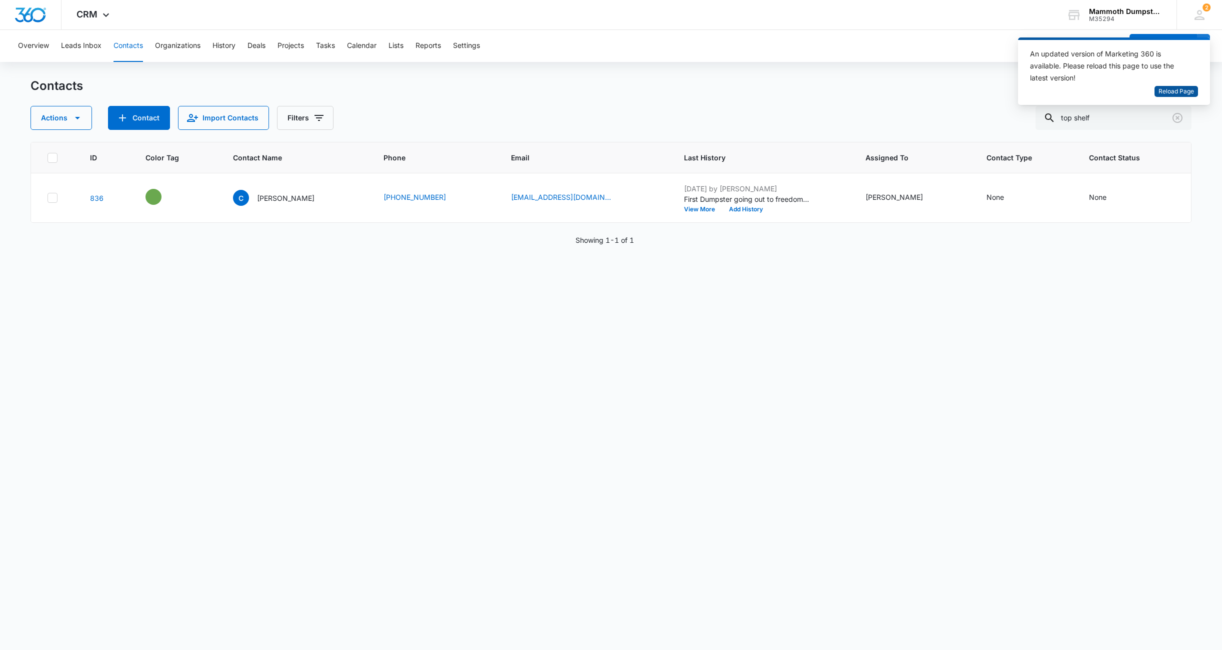
click at [1184, 93] on span "Reload Page" at bounding box center [1175, 91] width 35 height 9
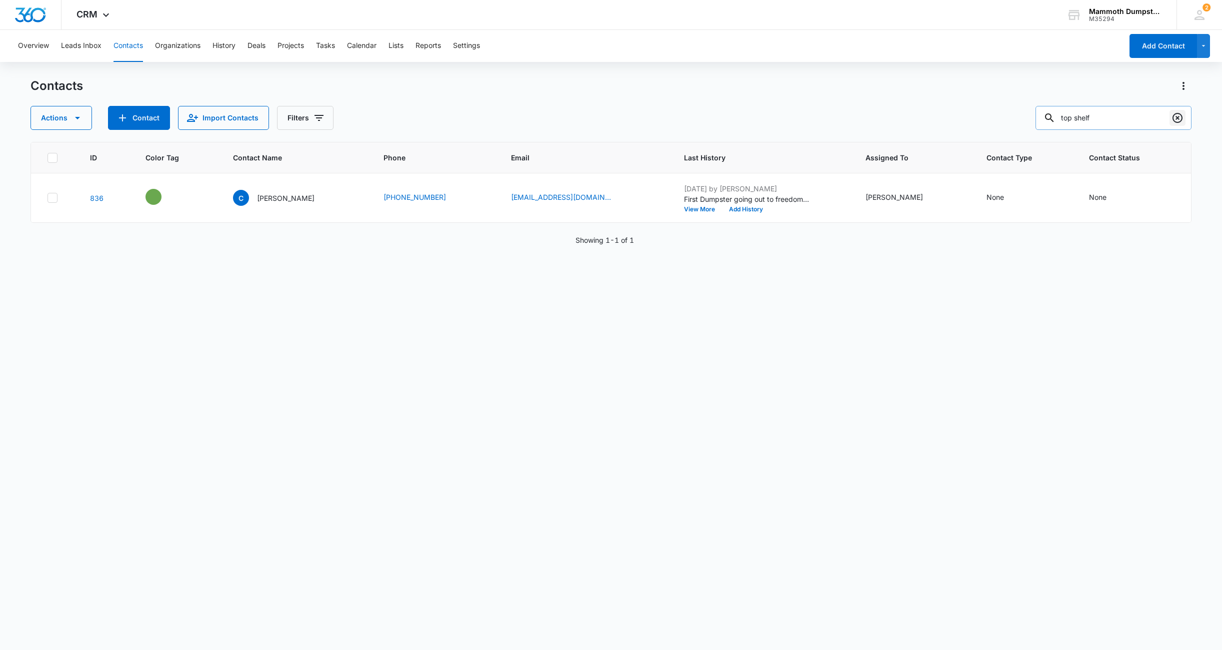
click at [1181, 117] on icon "Clear" at bounding box center [1177, 118] width 12 height 12
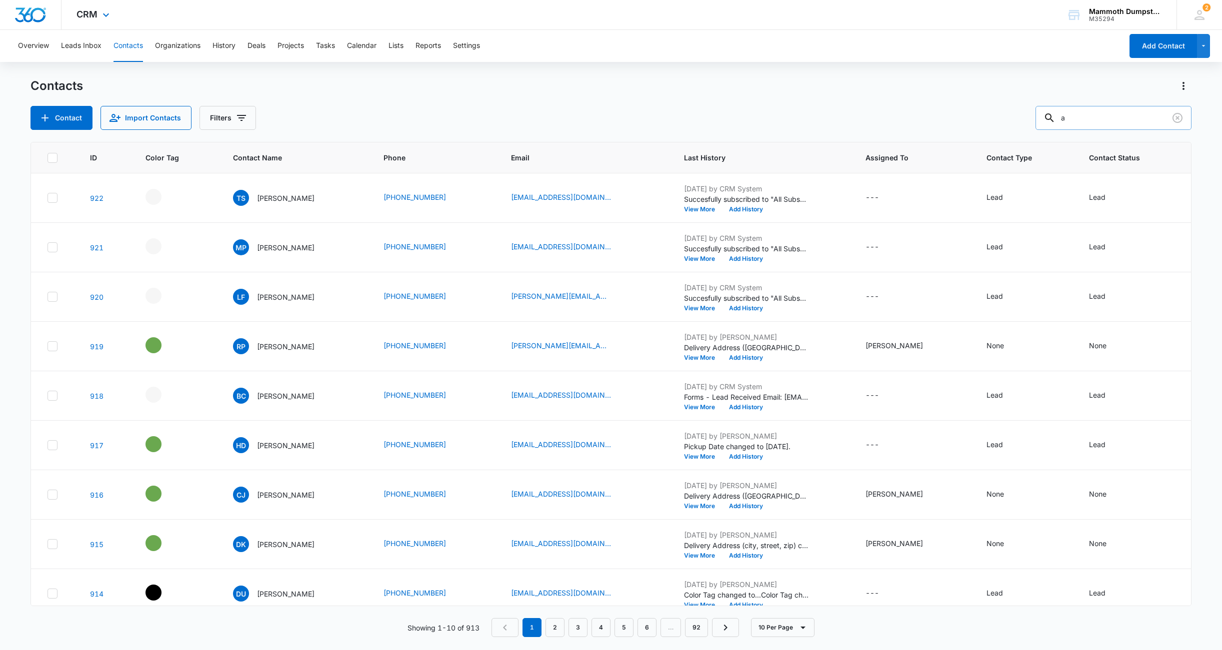
type input "a"
click at [284, 302] on div "LF [PERSON_NAME]" at bounding box center [273, 297] width 81 height 16
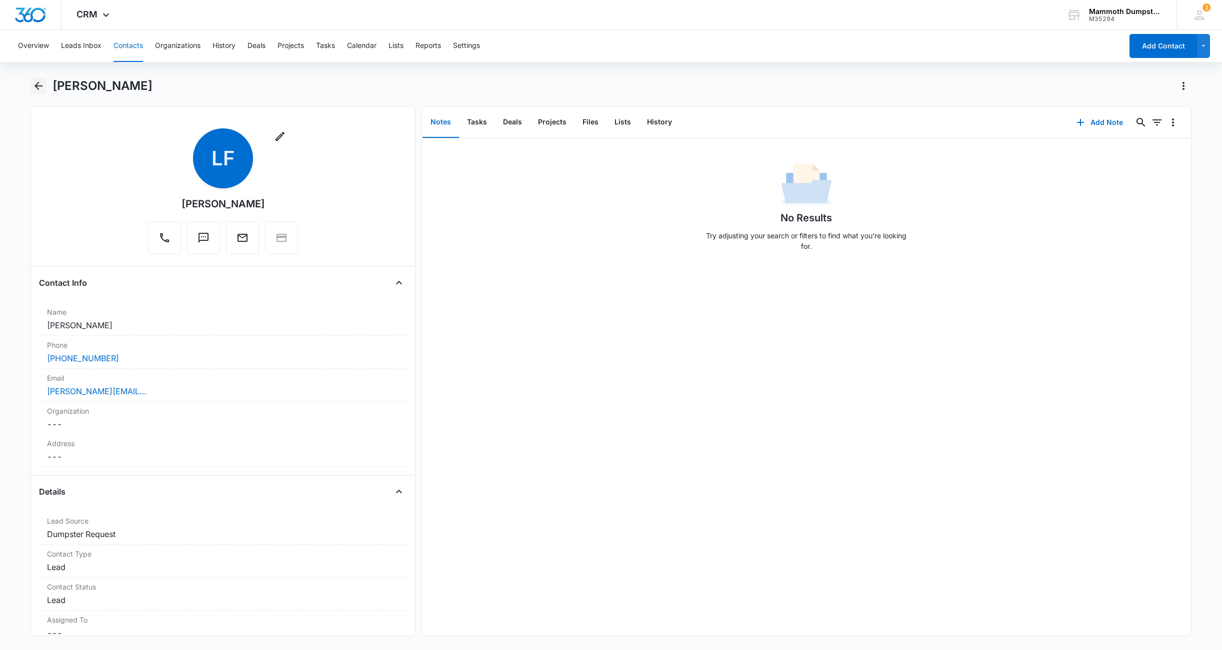
click at [37, 92] on button "Back" at bounding box center [38, 86] width 16 height 16
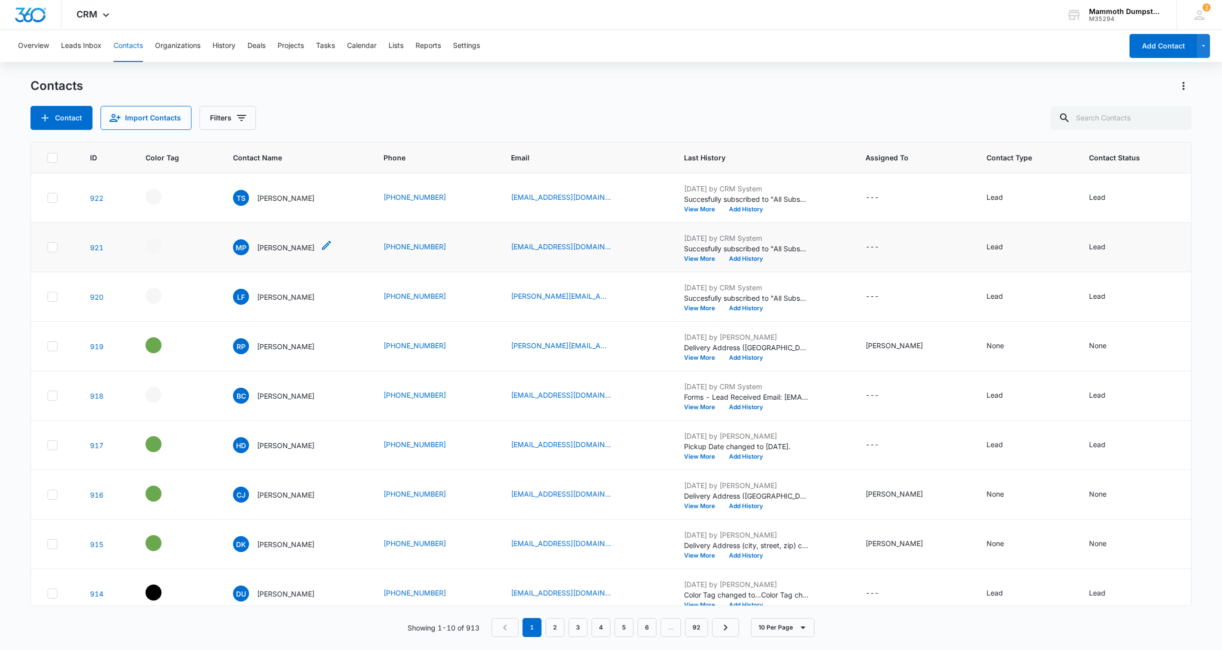
click at [280, 244] on p "[PERSON_NAME]" at bounding box center [285, 247] width 57 height 10
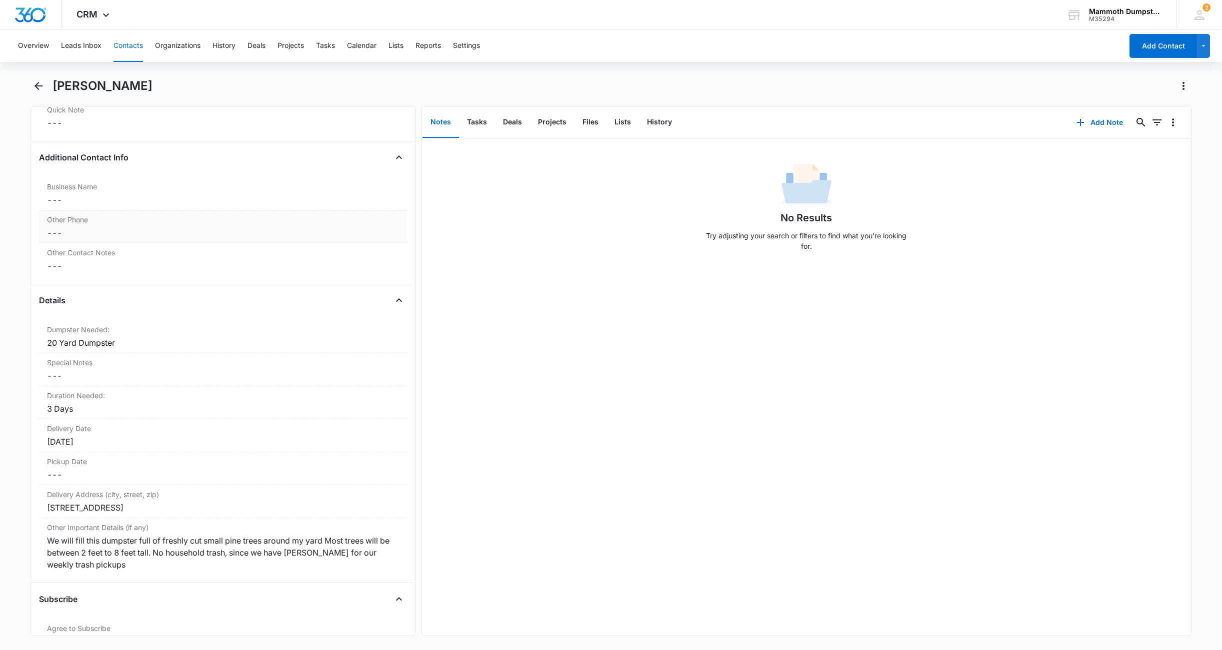
scroll to position [794, 0]
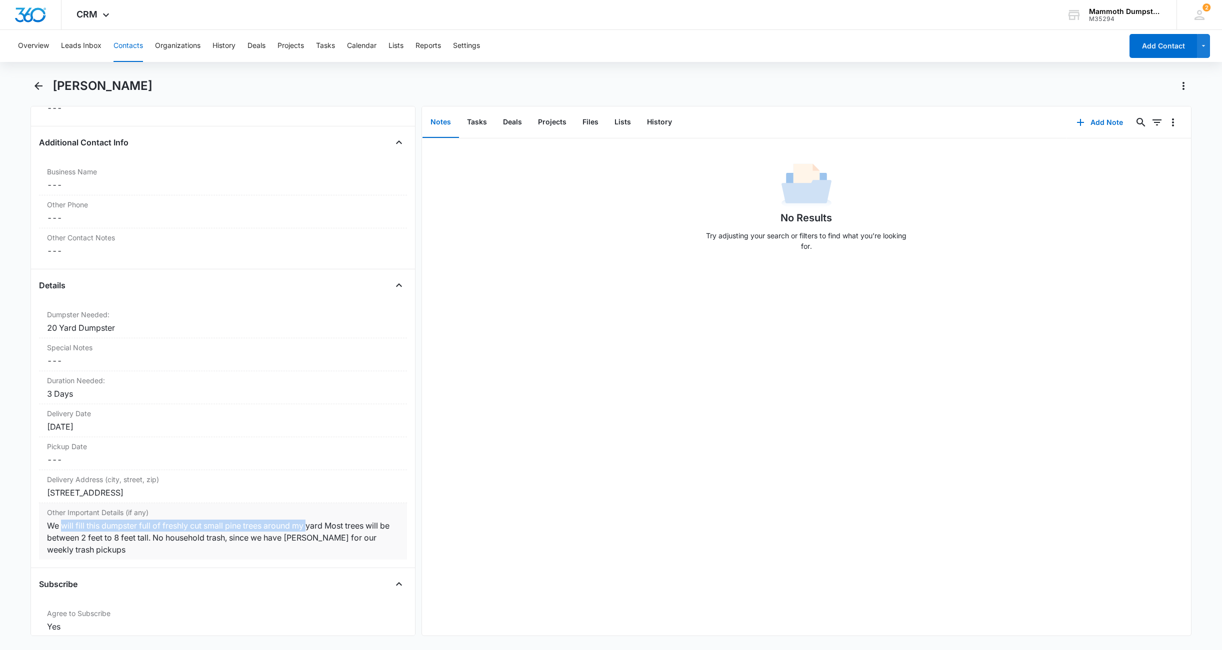
drag, startPoint x: 63, startPoint y: 522, endPoint x: 312, endPoint y: 524, distance: 249.0
click at [312, 524] on div "We will fill this dumpster full of freshly cut small pine trees around my yard …" at bounding box center [223, 538] width 352 height 36
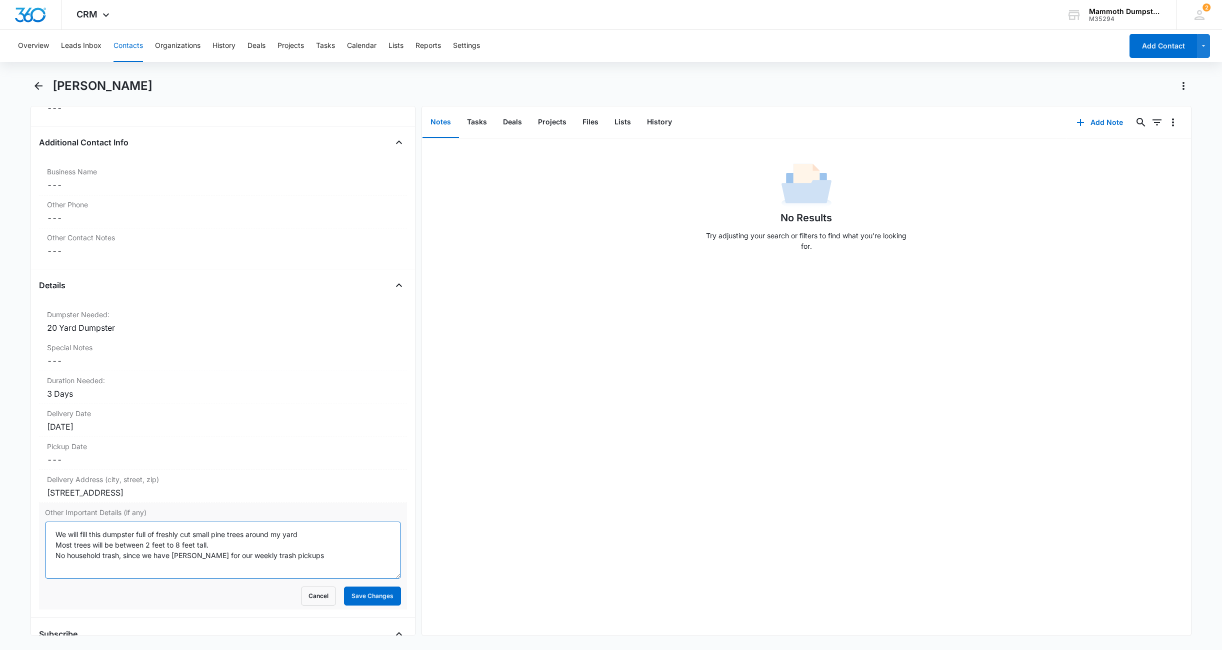
drag, startPoint x: 119, startPoint y: 533, endPoint x: 280, endPoint y: 534, distance: 161.0
click at [280, 534] on textarea "We will fill this dumpster full of freshly cut small pine trees around my yard …" at bounding box center [223, 550] width 356 height 57
drag, startPoint x: 57, startPoint y: 546, endPoint x: 202, endPoint y: 545, distance: 145.5
click at [202, 545] on textarea "We will fill this dumpster full of freshly cut small pine trees around my yard …" at bounding box center [223, 550] width 356 height 57
drag, startPoint x: 79, startPoint y: 558, endPoint x: 271, endPoint y: 555, distance: 192.0
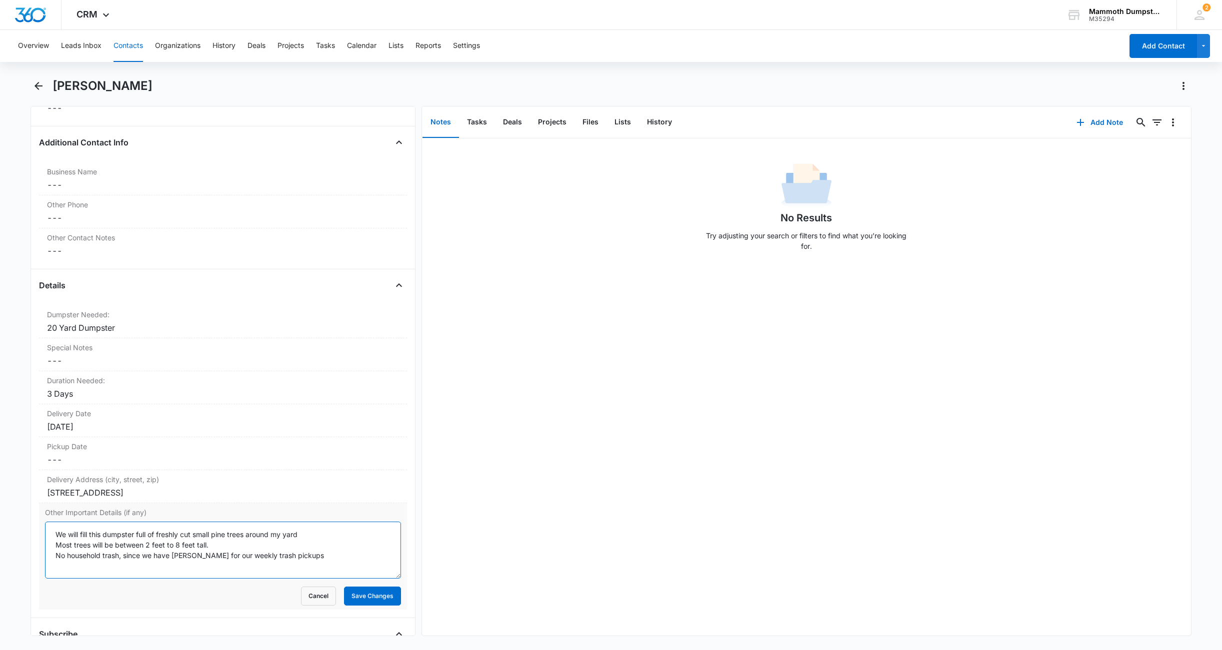
click at [271, 555] on textarea "We will fill this dumpster full of freshly cut small pine trees around my yard …" at bounding box center [223, 550] width 356 height 57
drag, startPoint x: 53, startPoint y: 554, endPoint x: 119, endPoint y: 554, distance: 65.5
click at [119, 554] on textarea "We will fill this dumpster full of freshly cut small pine trees around my yard …" at bounding box center [223, 550] width 356 height 57
drag, startPoint x: 140, startPoint y: 554, endPoint x: 231, endPoint y: 555, distance: 91.5
click at [231, 555] on textarea "We will fill this dumpster full of freshly cut small pine trees around my yard …" at bounding box center [223, 550] width 356 height 57
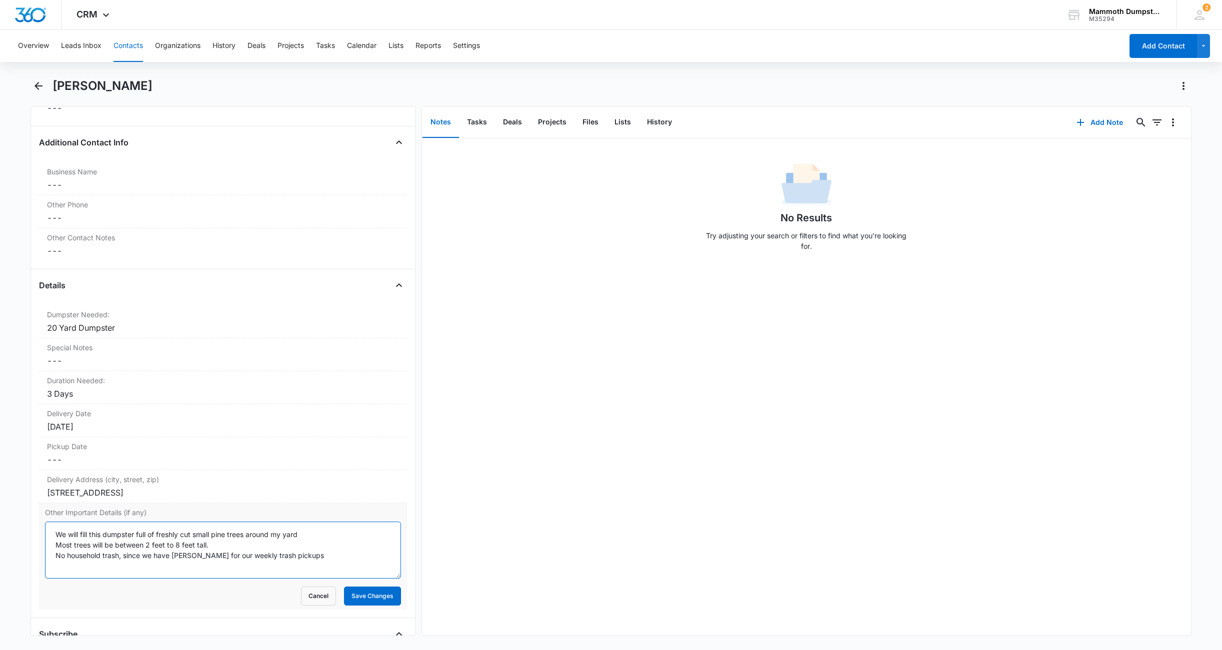
drag, startPoint x: 195, startPoint y: 557, endPoint x: 262, endPoint y: 557, distance: 67.5
click at [262, 557] on textarea "We will fill this dumpster full of freshly cut small pine trees around my yard …" at bounding box center [223, 550] width 356 height 57
click at [300, 557] on textarea "We will fill this dumpster full of freshly cut small pine trees around my yard …" at bounding box center [223, 550] width 356 height 57
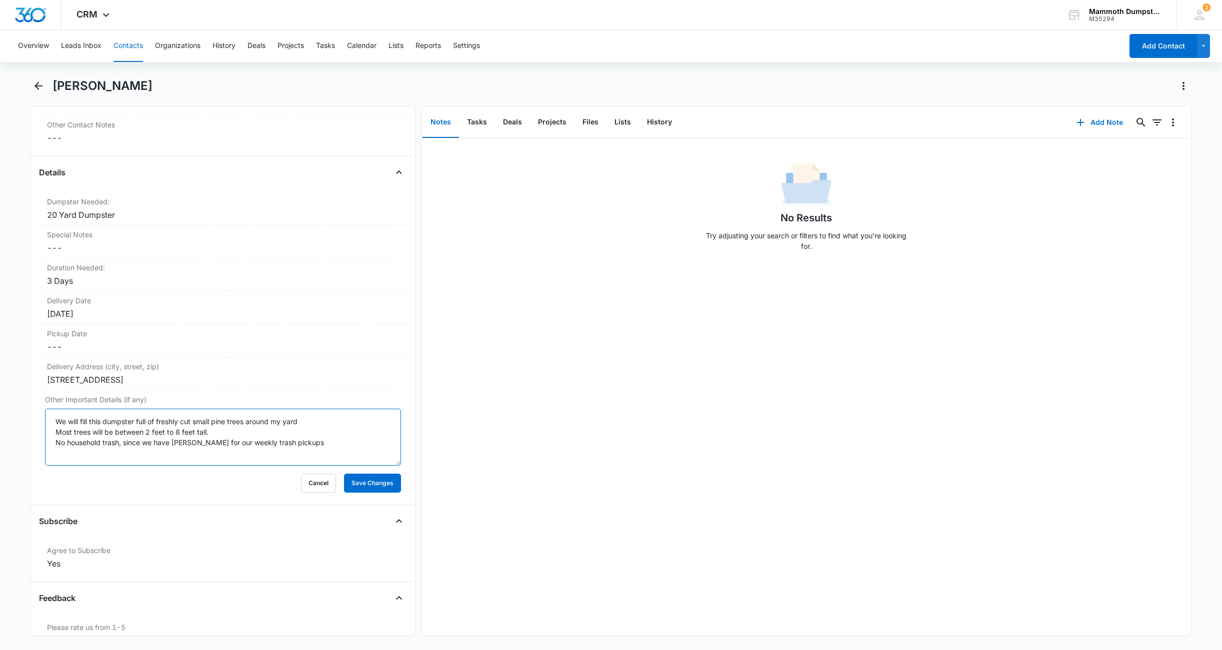
scroll to position [911, 0]
click at [358, 479] on button "Save Changes" at bounding box center [372, 479] width 57 height 19
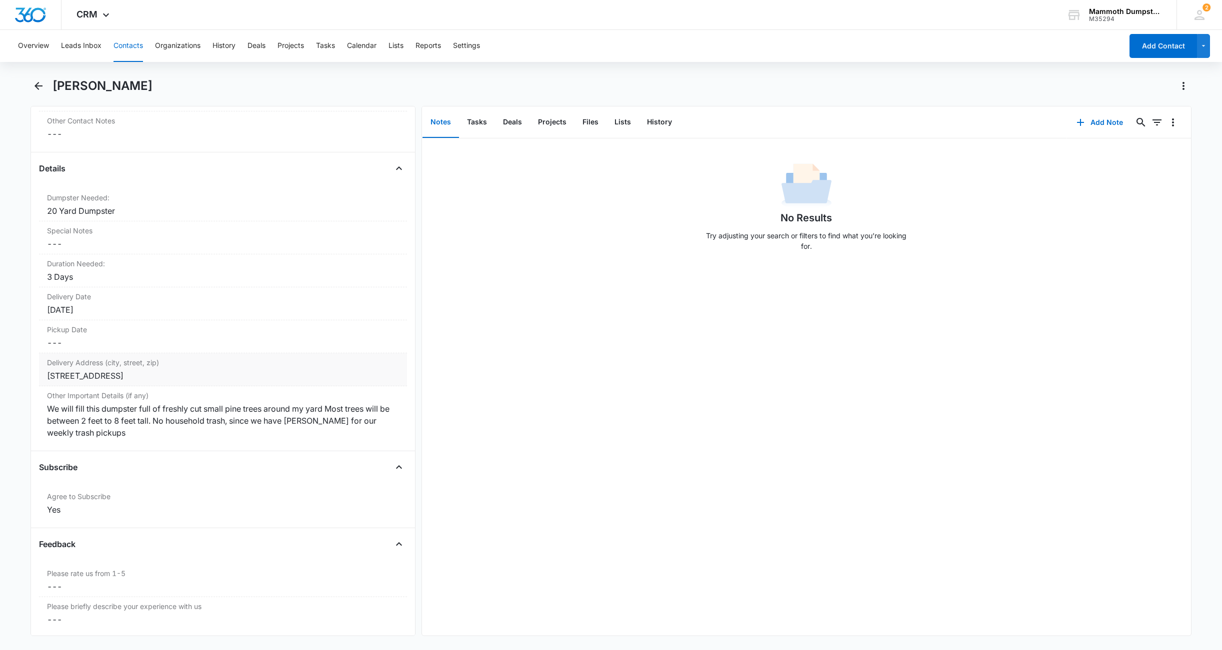
click at [212, 375] on div "[STREET_ADDRESS]" at bounding box center [223, 376] width 352 height 12
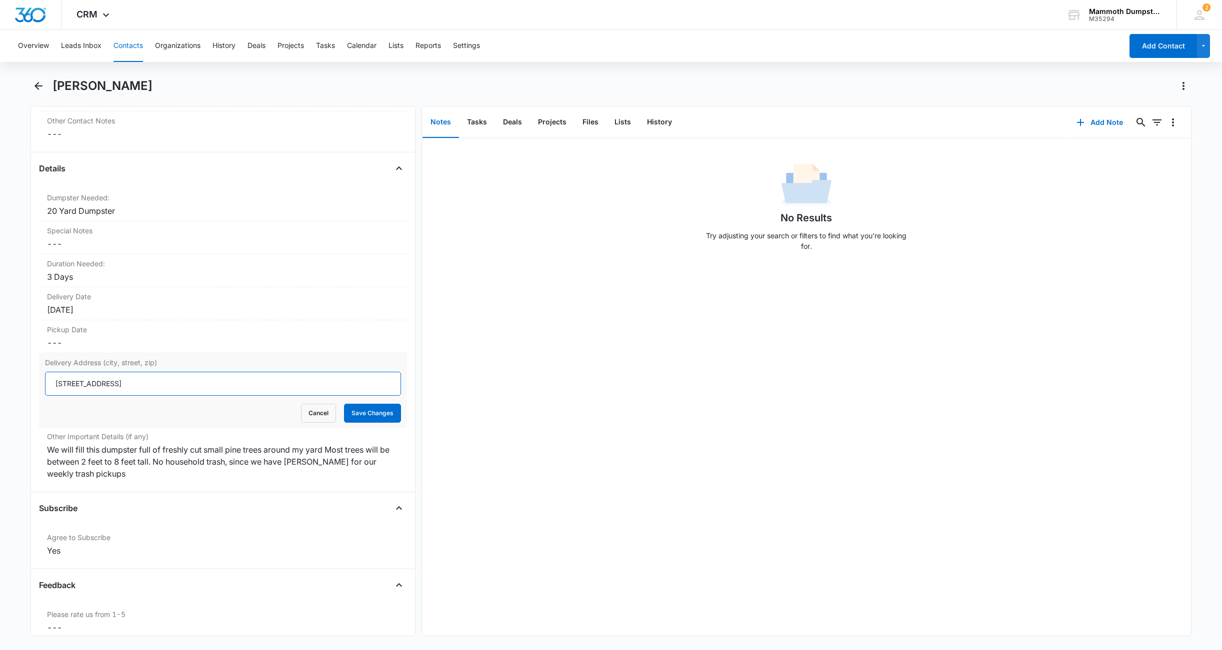
drag, startPoint x: 217, startPoint y: 380, endPoint x: -31, endPoint y: 371, distance: 249.1
click at [0, 371] on html "CRM Apps Reputation Websites Forms CRM Email Social Shop Payments POS Content A…" at bounding box center [611, 325] width 1222 height 650
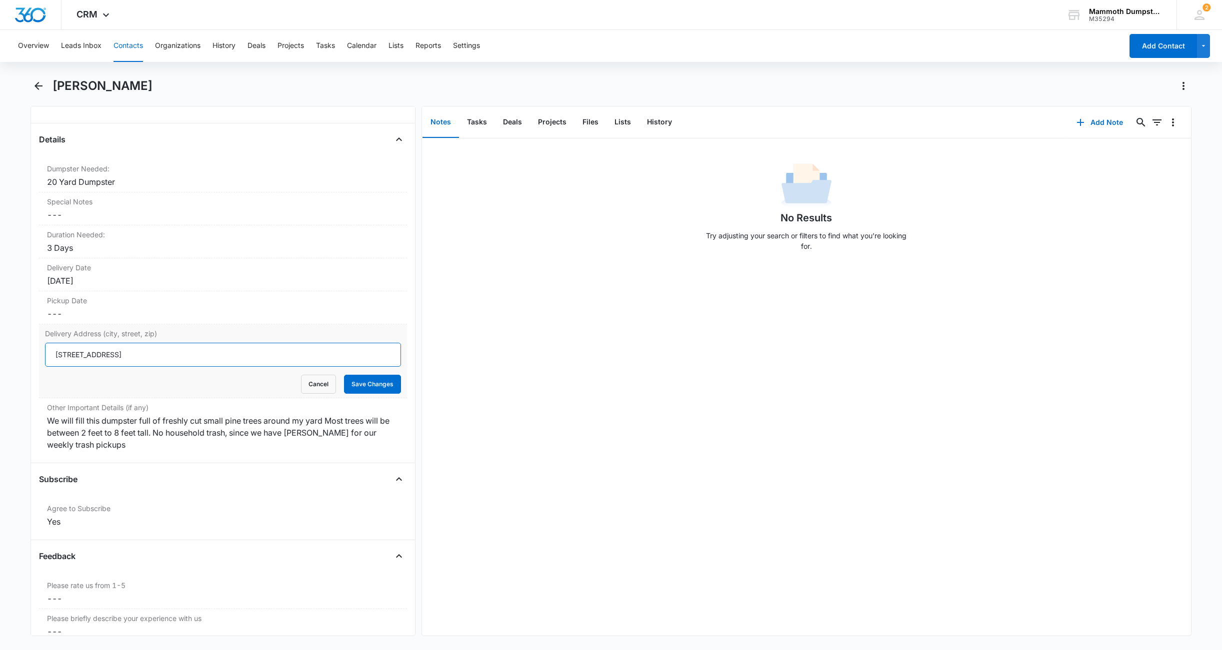
scroll to position [896, 0]
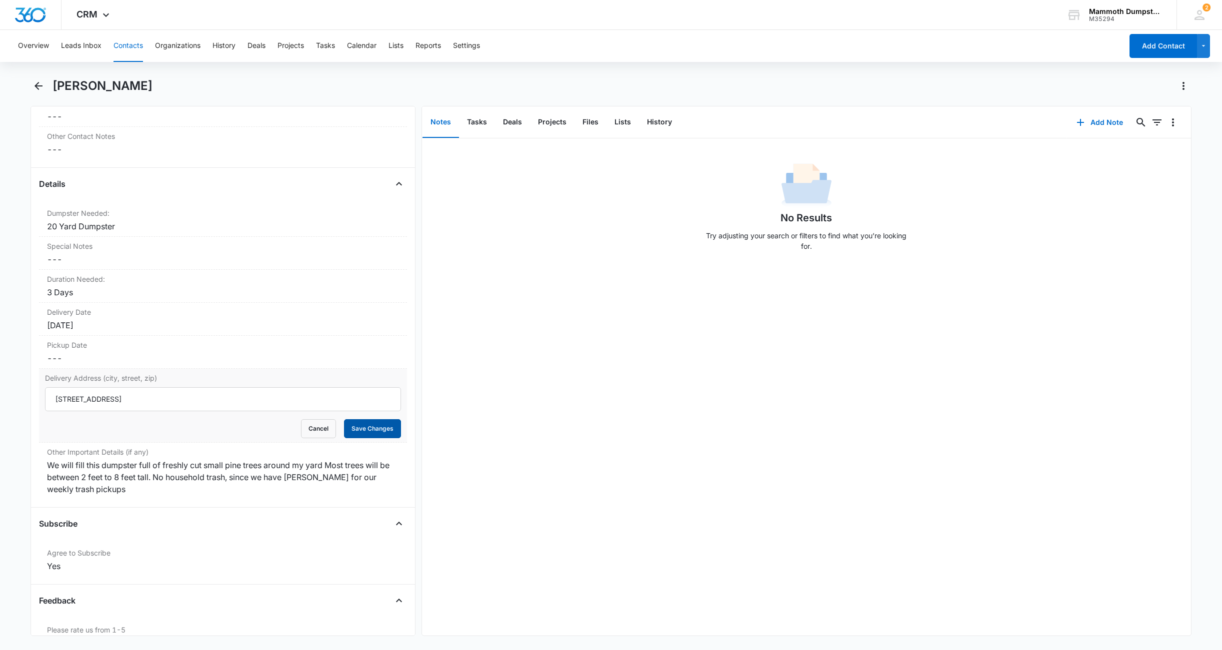
click at [353, 435] on button "Save Changes" at bounding box center [372, 428] width 57 height 19
click at [36, 88] on icon "Back" at bounding box center [38, 86] width 12 height 12
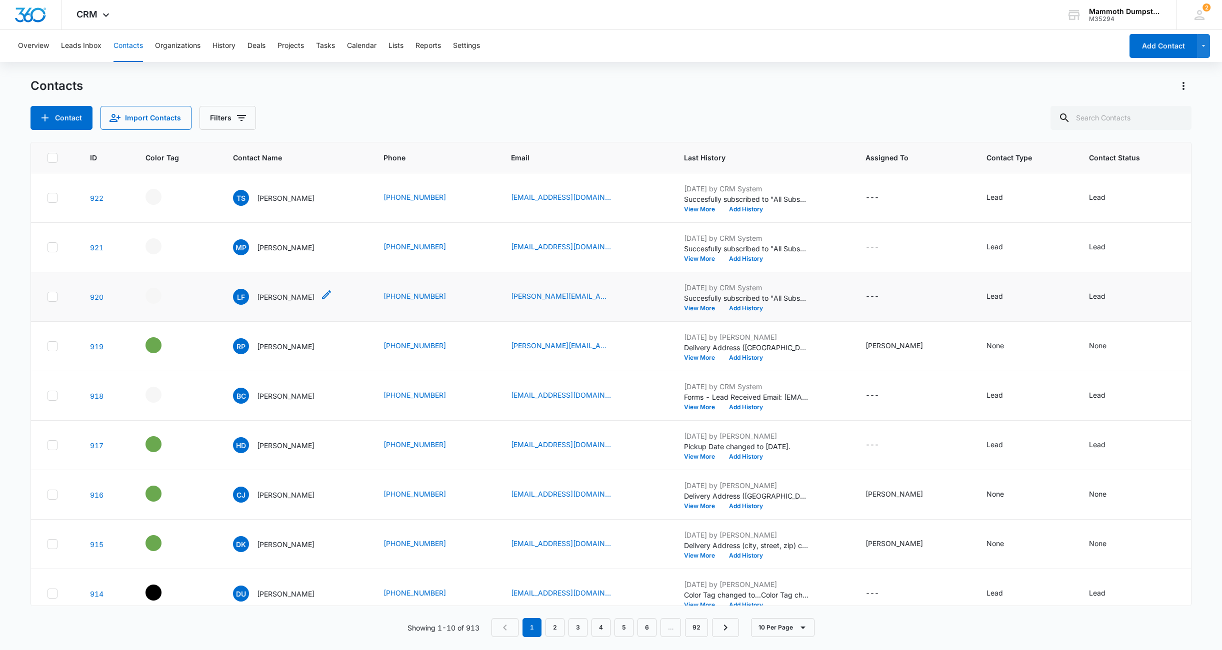
click at [278, 300] on p "[PERSON_NAME]" at bounding box center [285, 297] width 57 height 10
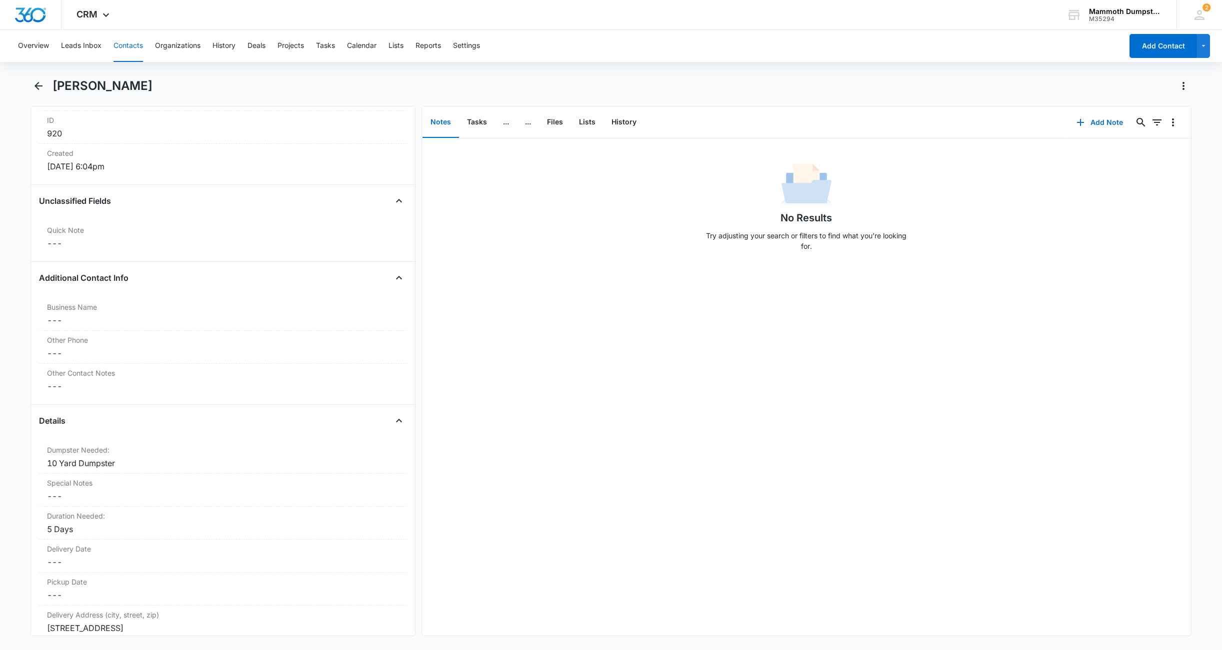
scroll to position [717, 0]
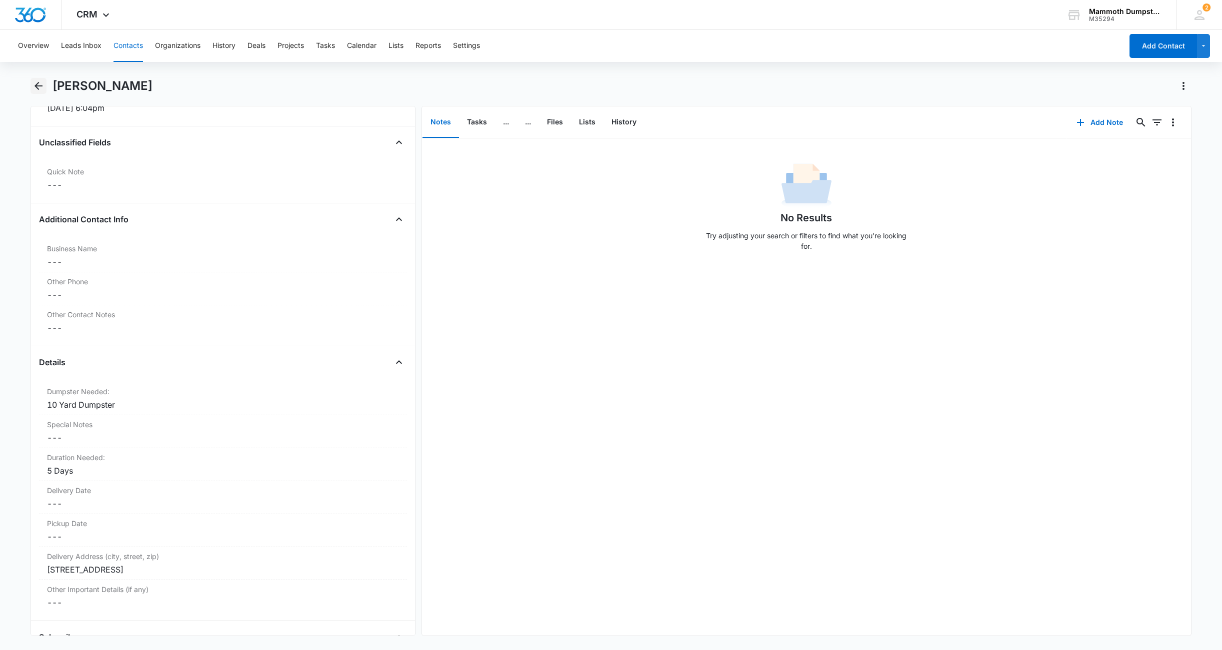
click at [41, 82] on icon "Back" at bounding box center [38, 86] width 12 height 12
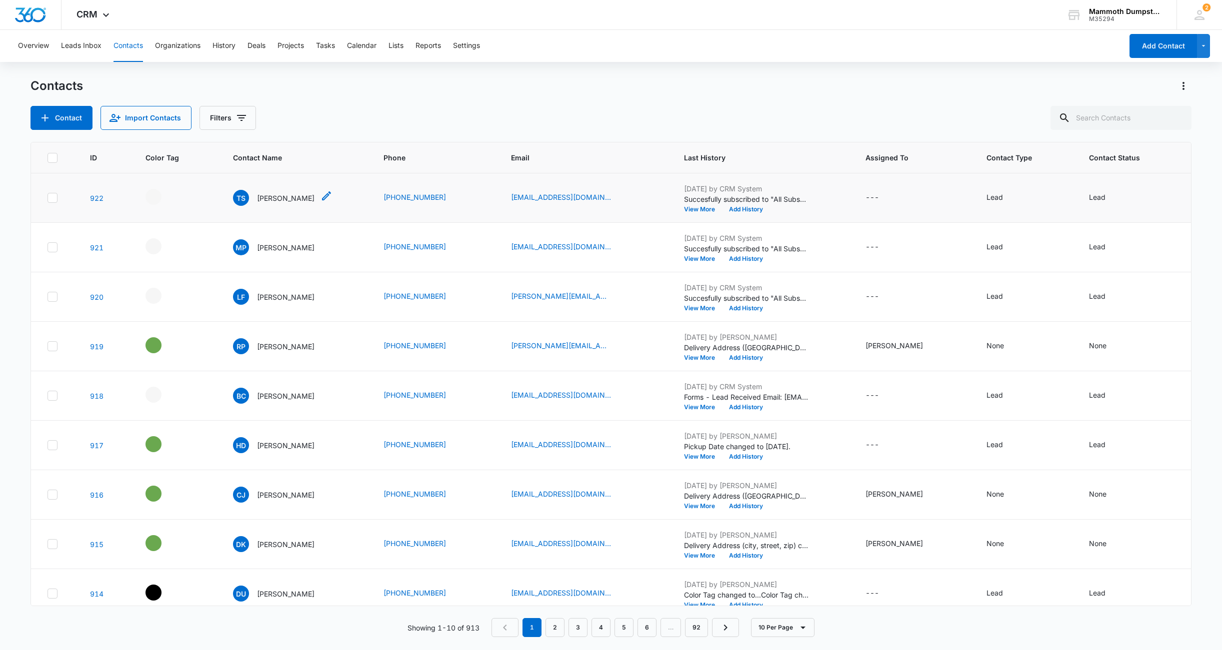
click at [266, 195] on p "[PERSON_NAME]" at bounding box center [285, 198] width 57 height 10
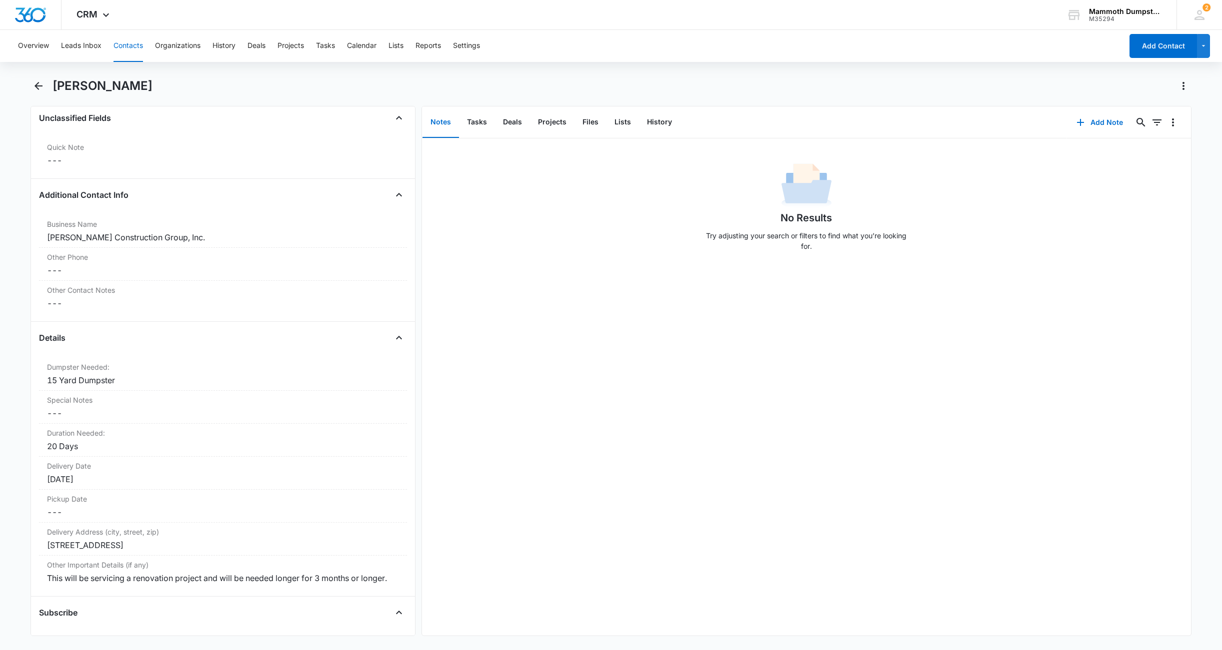
scroll to position [786, 0]
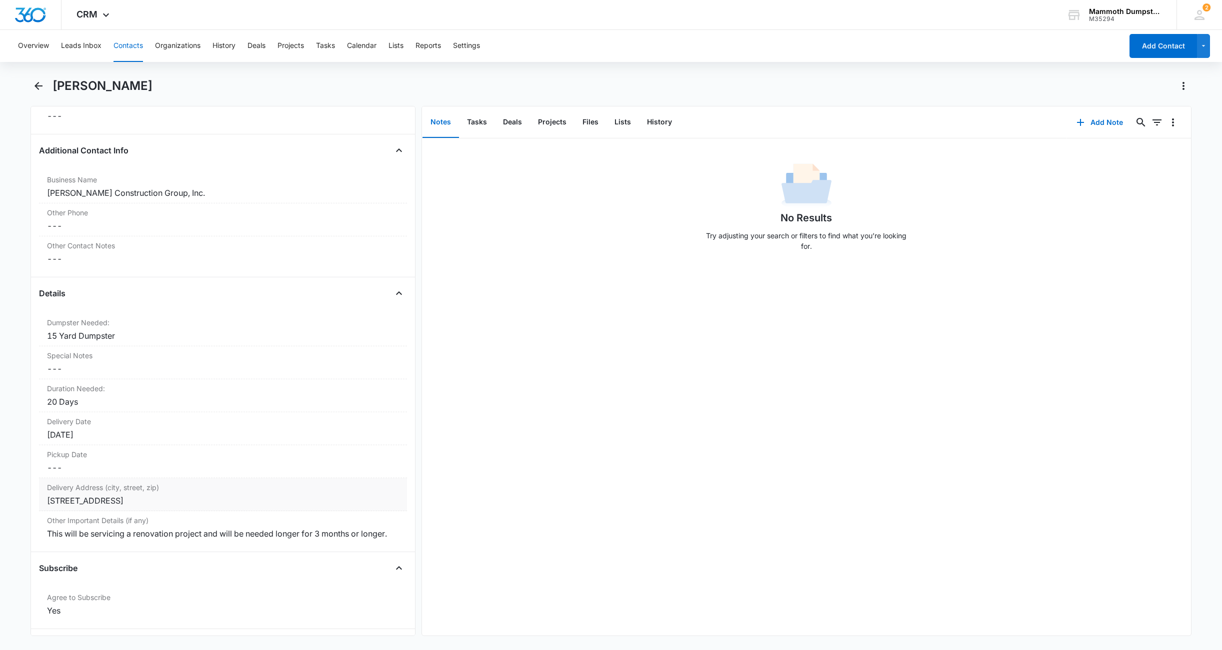
drag, startPoint x: 204, startPoint y: 504, endPoint x: 42, endPoint y: 500, distance: 161.5
click at [42, 500] on div "Delivery Address ([GEOGRAPHIC_DATA]) Cancel Save Changes [STREET_ADDRESS]" at bounding box center [223, 494] width 368 height 33
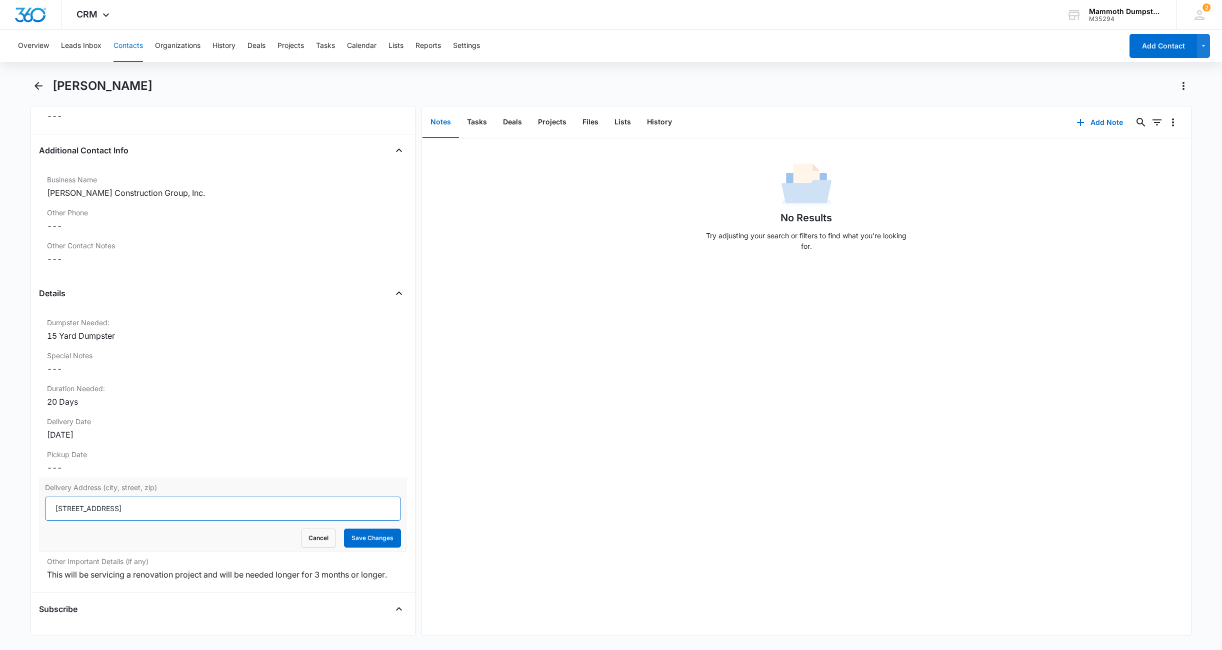
drag, startPoint x: 190, startPoint y: 505, endPoint x: 52, endPoint y: 502, distance: 137.5
click at [52, 502] on input "[STREET_ADDRESS]" at bounding box center [223, 509] width 356 height 24
click at [370, 528] on form "[STREET_ADDRESS] Cancel Save Changes" at bounding box center [223, 522] width 356 height 51
click at [370, 540] on button "Save Changes" at bounding box center [372, 538] width 57 height 19
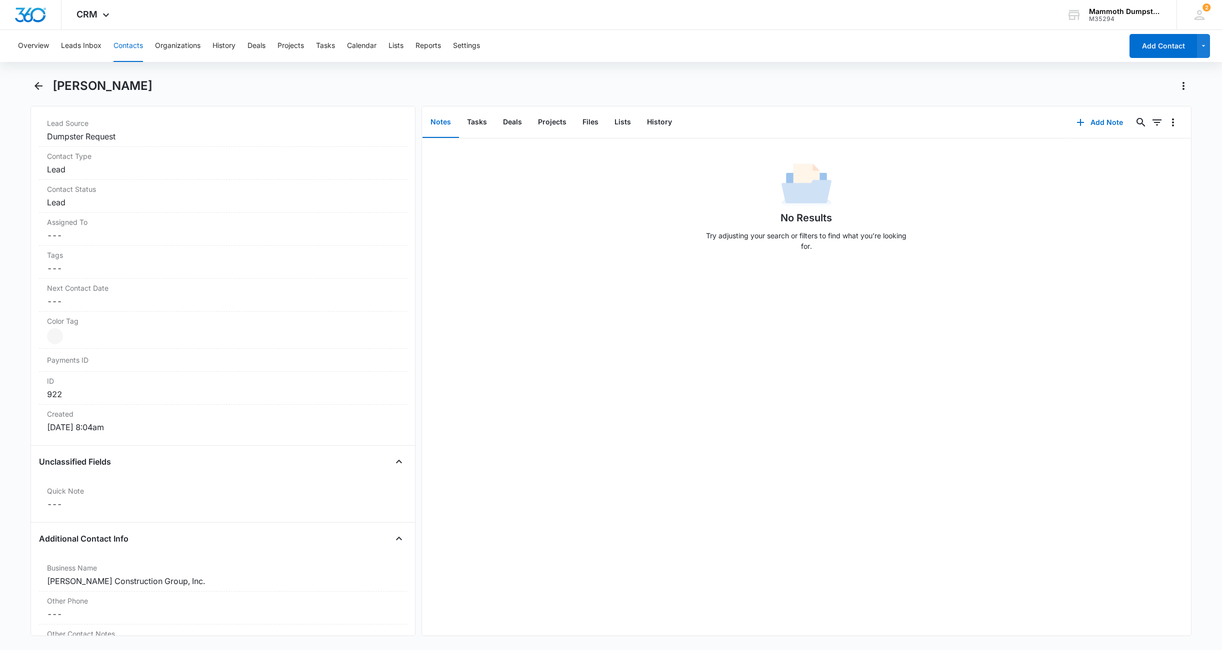
scroll to position [0, 0]
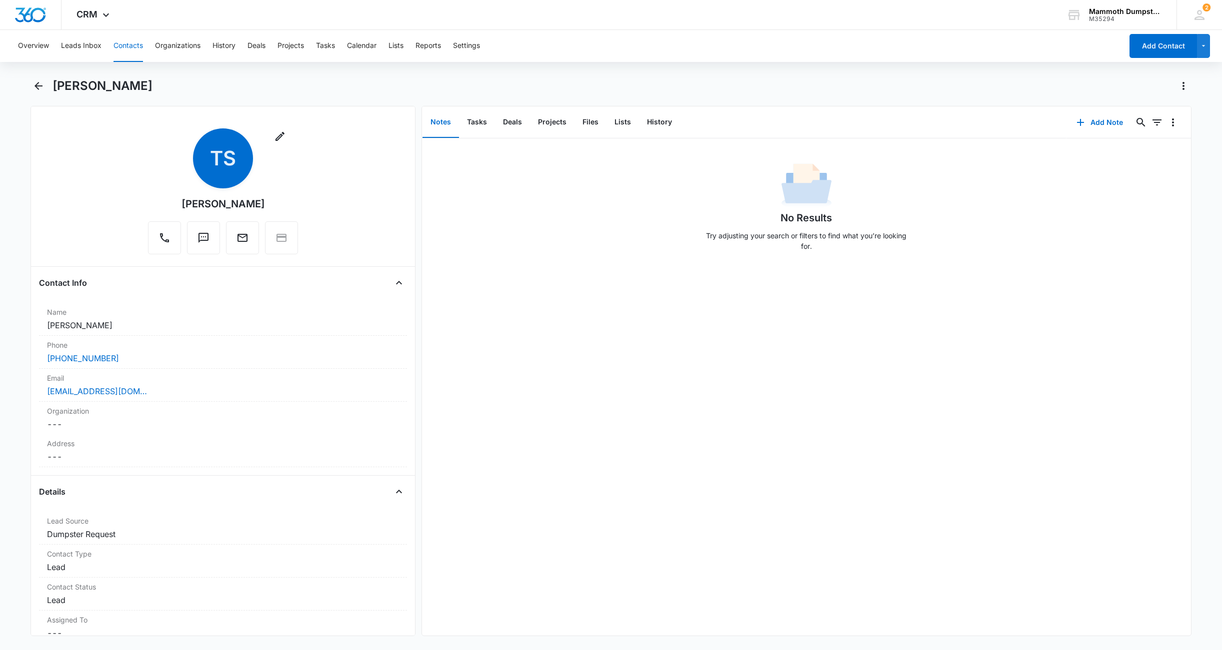
click at [34, 94] on div "[PERSON_NAME]" at bounding box center [610, 92] width 1161 height 28
click at [36, 88] on icon "Back" at bounding box center [38, 86] width 12 height 12
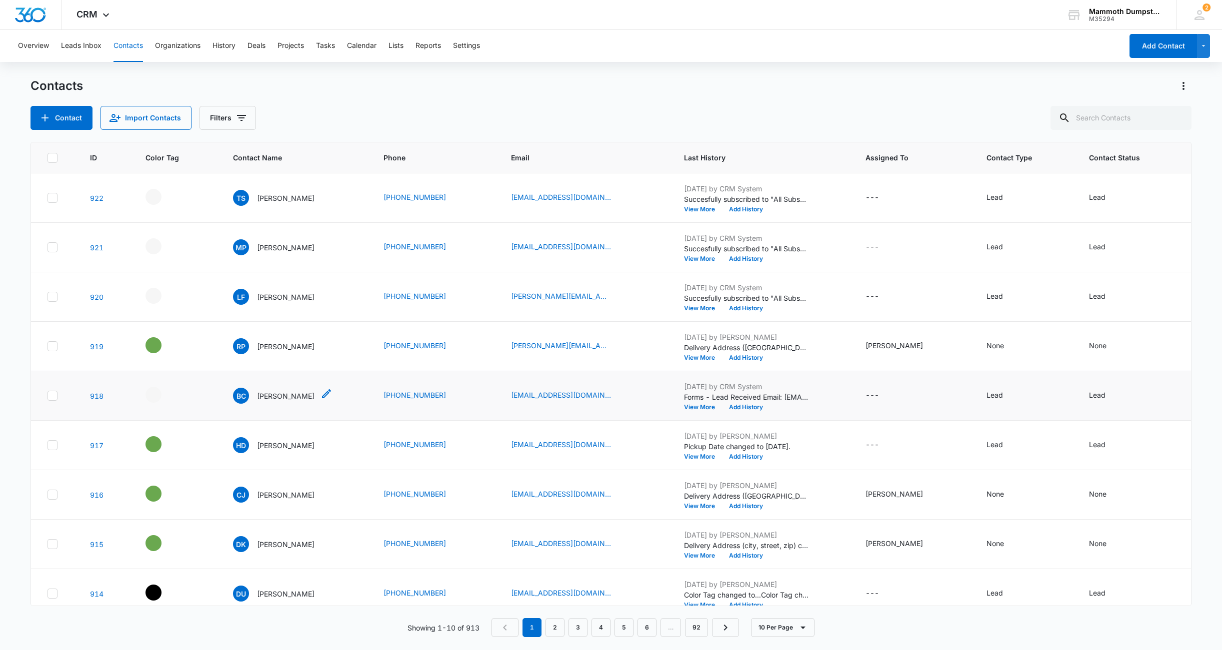
click at [265, 395] on p "[PERSON_NAME]" at bounding box center [285, 396] width 57 height 10
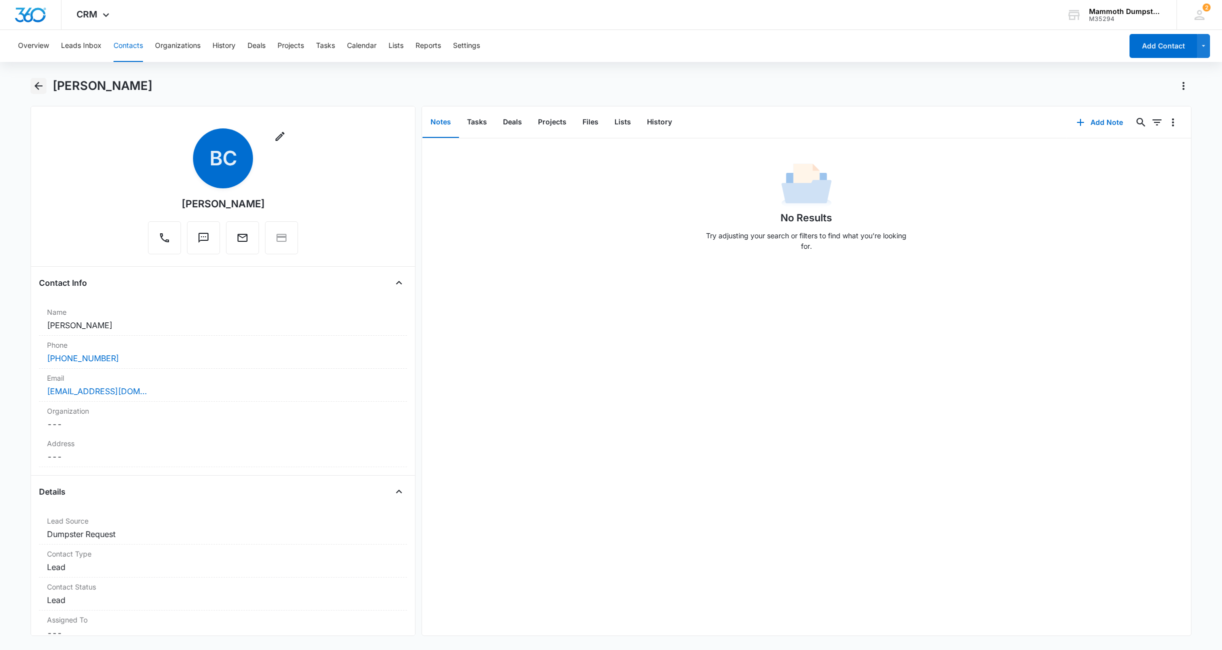
click at [36, 85] on icon "Back" at bounding box center [38, 86] width 8 height 8
